Goal: Transaction & Acquisition: Download file/media

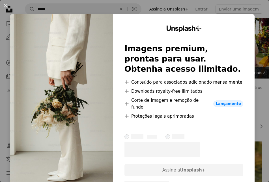
scroll to position [1422, 0]
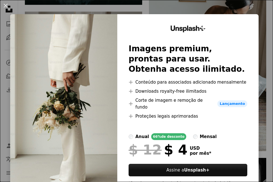
click at [227, 11] on div "An X shape Unsplash+ Imagens premium, prontas para usar. Obtenha acesso ilimita…" at bounding box center [136, 91] width 273 height 182
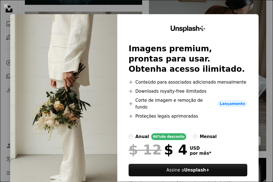
click at [227, 11] on img at bounding box center [207, 63] width 117 height 176
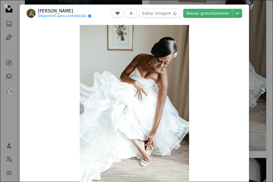
click at [256, 44] on div "An X shape Chevron left Chevron right Gemali Martinez Disponível para contrataç…" at bounding box center [136, 91] width 273 height 182
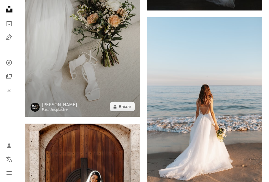
scroll to position [461, 0]
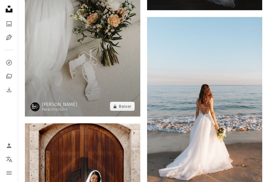
click at [122, 81] on img at bounding box center [82, 29] width 115 height 173
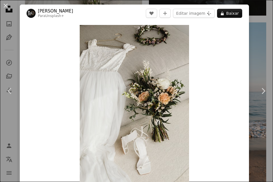
click at [252, 43] on div "An X shape Chevron left Chevron right [PERSON_NAME] Para Unsplash+ A heart A pl…" at bounding box center [136, 91] width 273 height 182
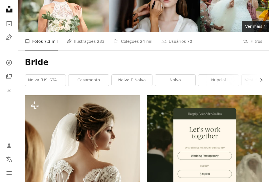
scroll to position [85, 0]
